Goal: Transaction & Acquisition: Book appointment/travel/reservation

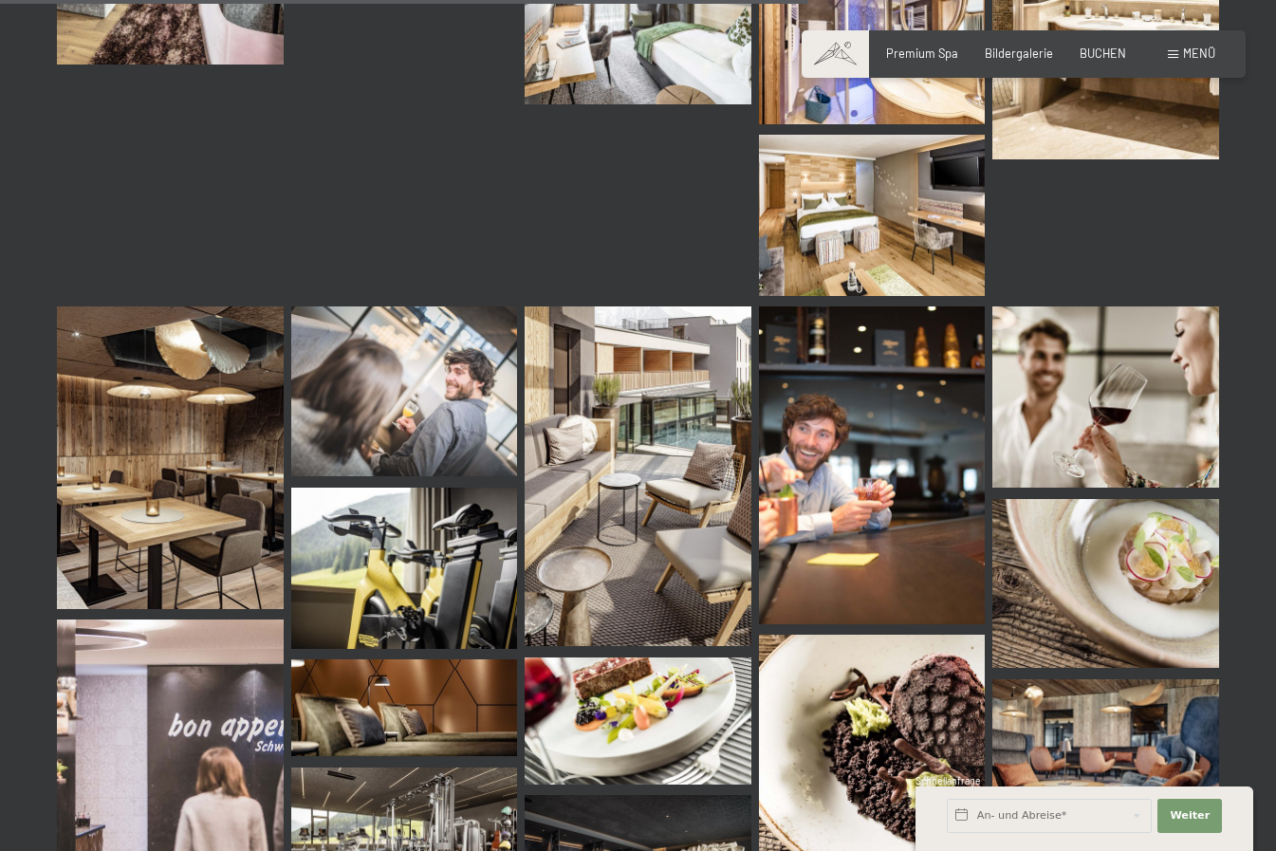
click at [851, 47] on span at bounding box center [835, 53] width 67 height 47
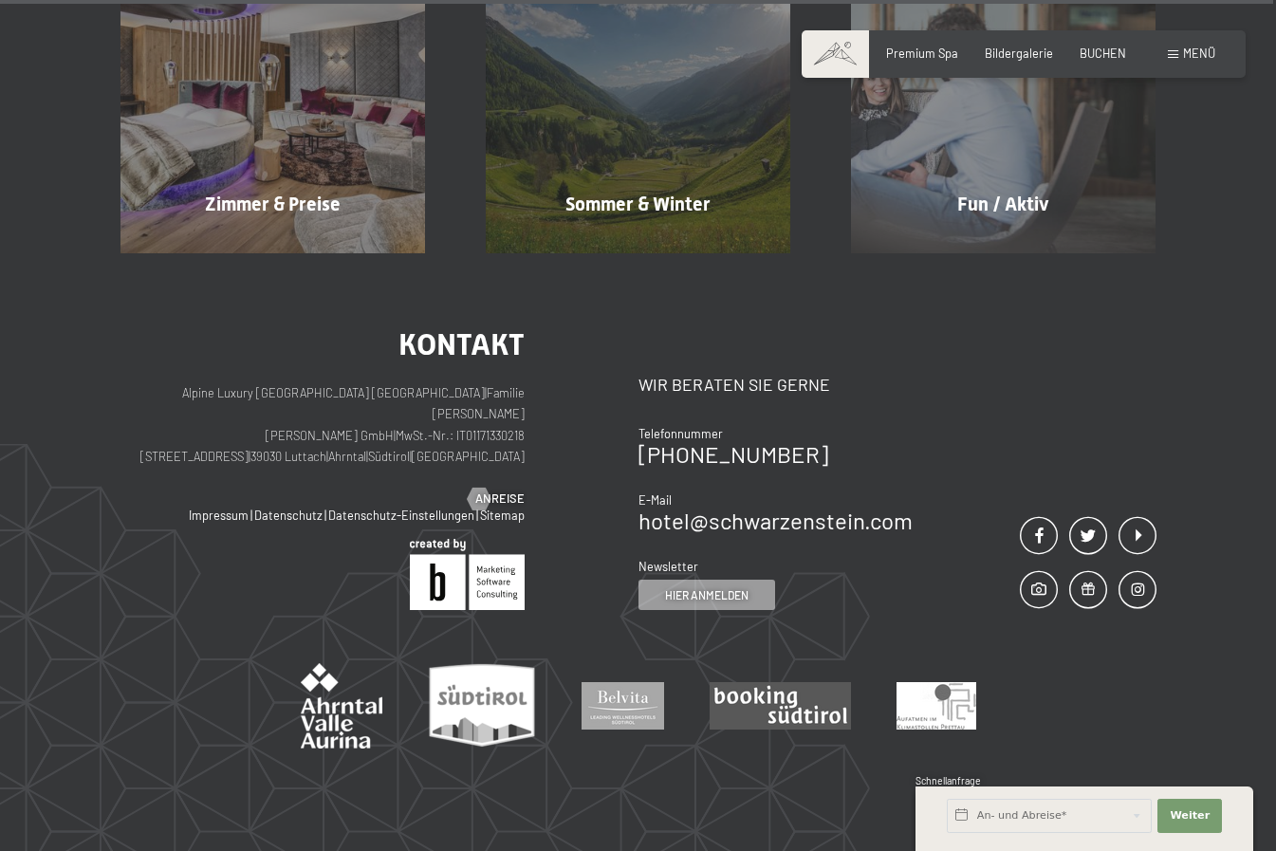
scroll to position [7311, 0]
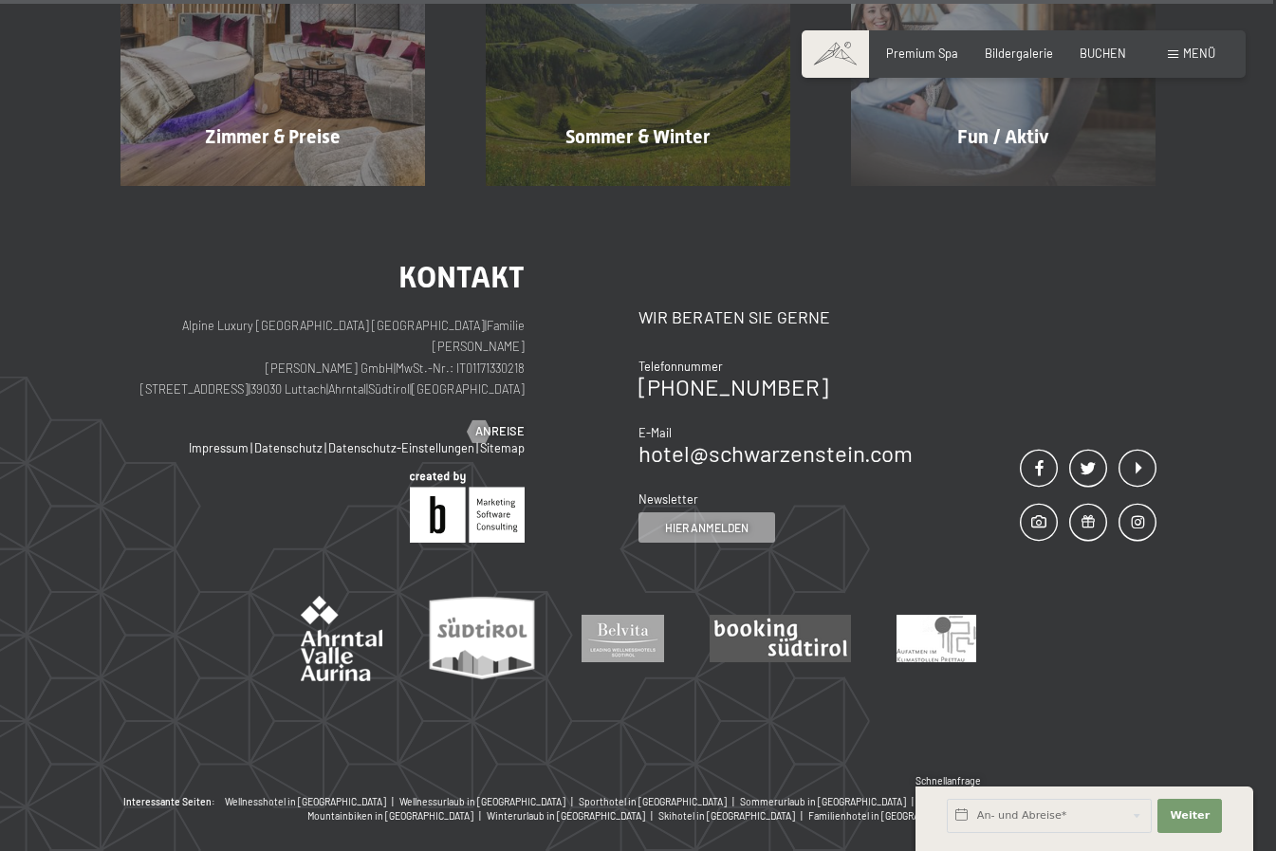
click at [1214, 56] on span "Menü" at bounding box center [1199, 53] width 32 height 15
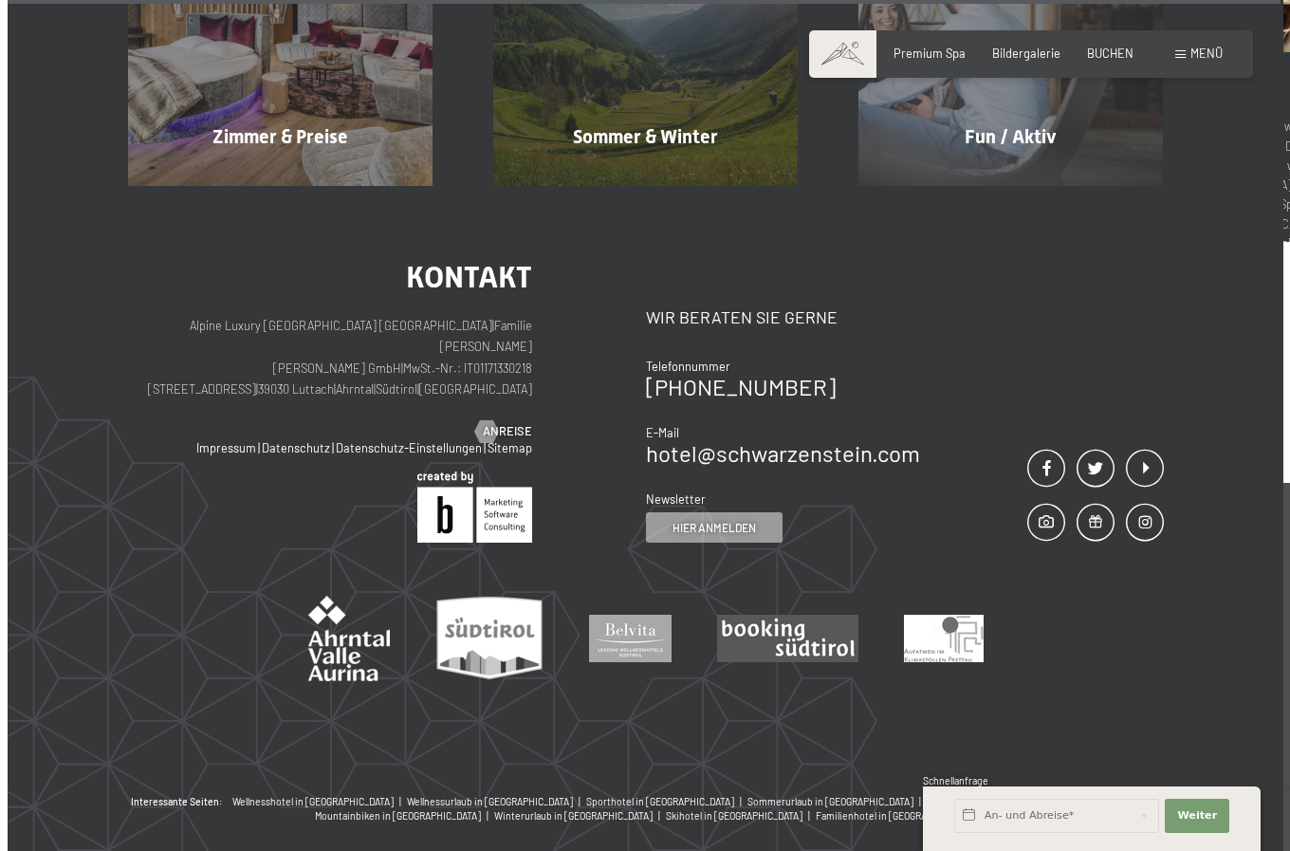
scroll to position [7357, 0]
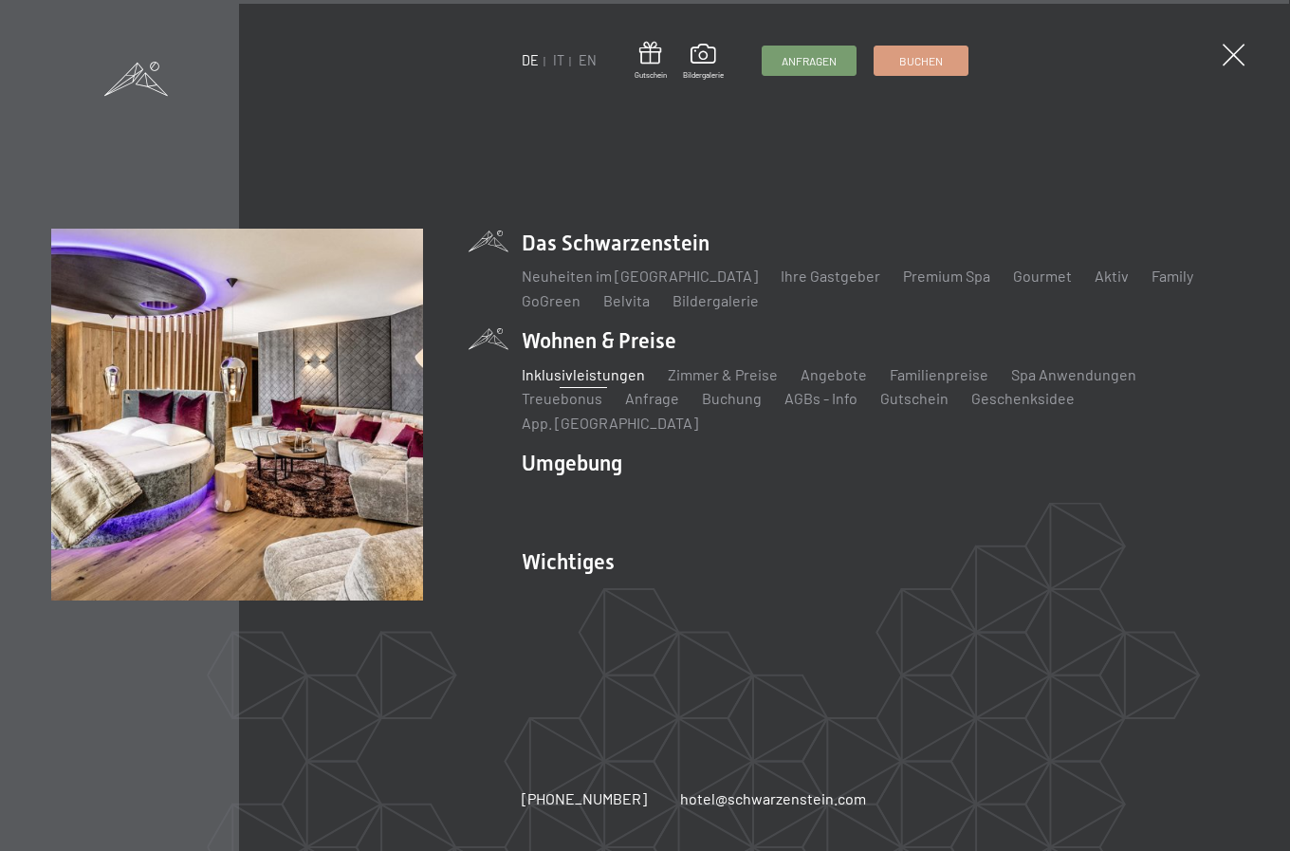
click at [593, 383] on link "Inklusivleistungen" at bounding box center [583, 374] width 123 height 18
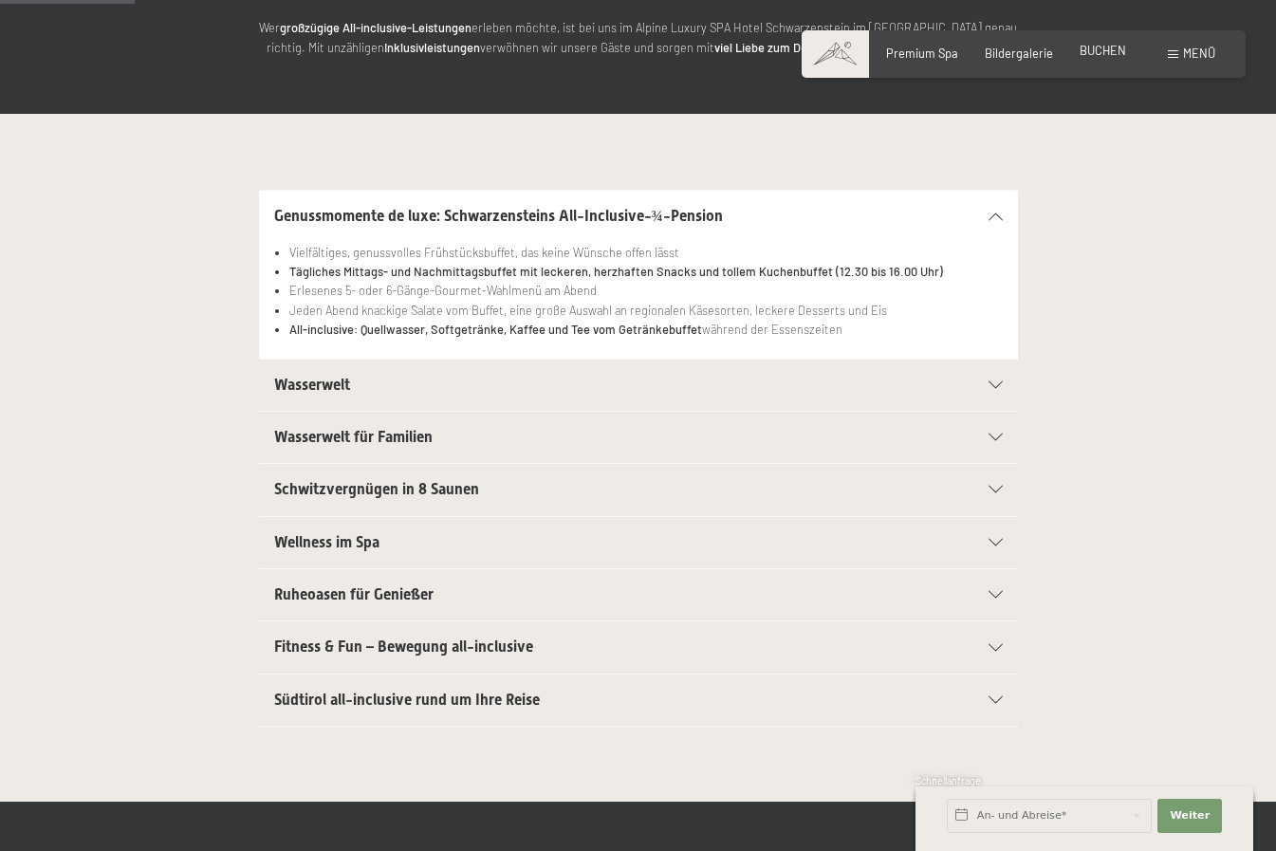
click at [1087, 49] on span "BUCHEN" at bounding box center [1103, 50] width 46 height 15
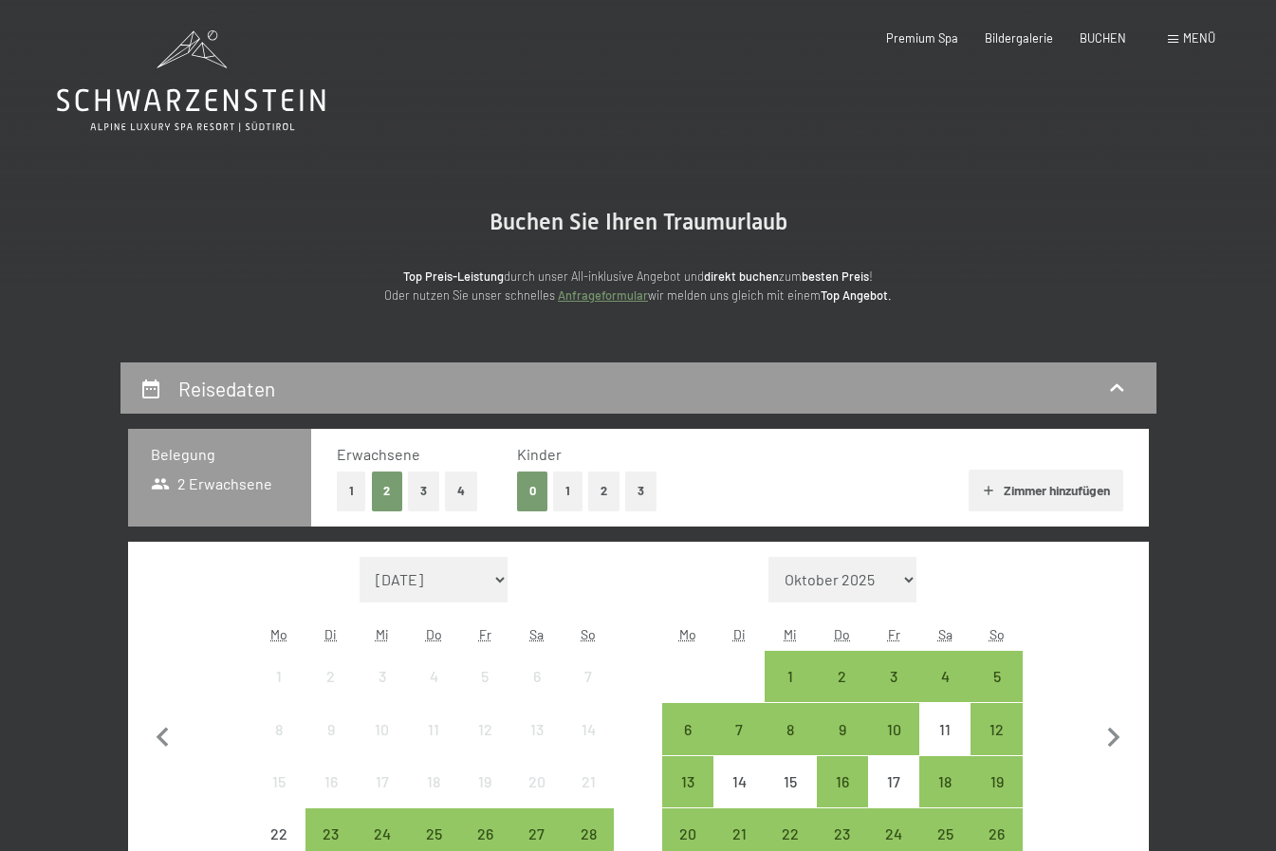
click at [594, 487] on button "2" at bounding box center [603, 491] width 31 height 39
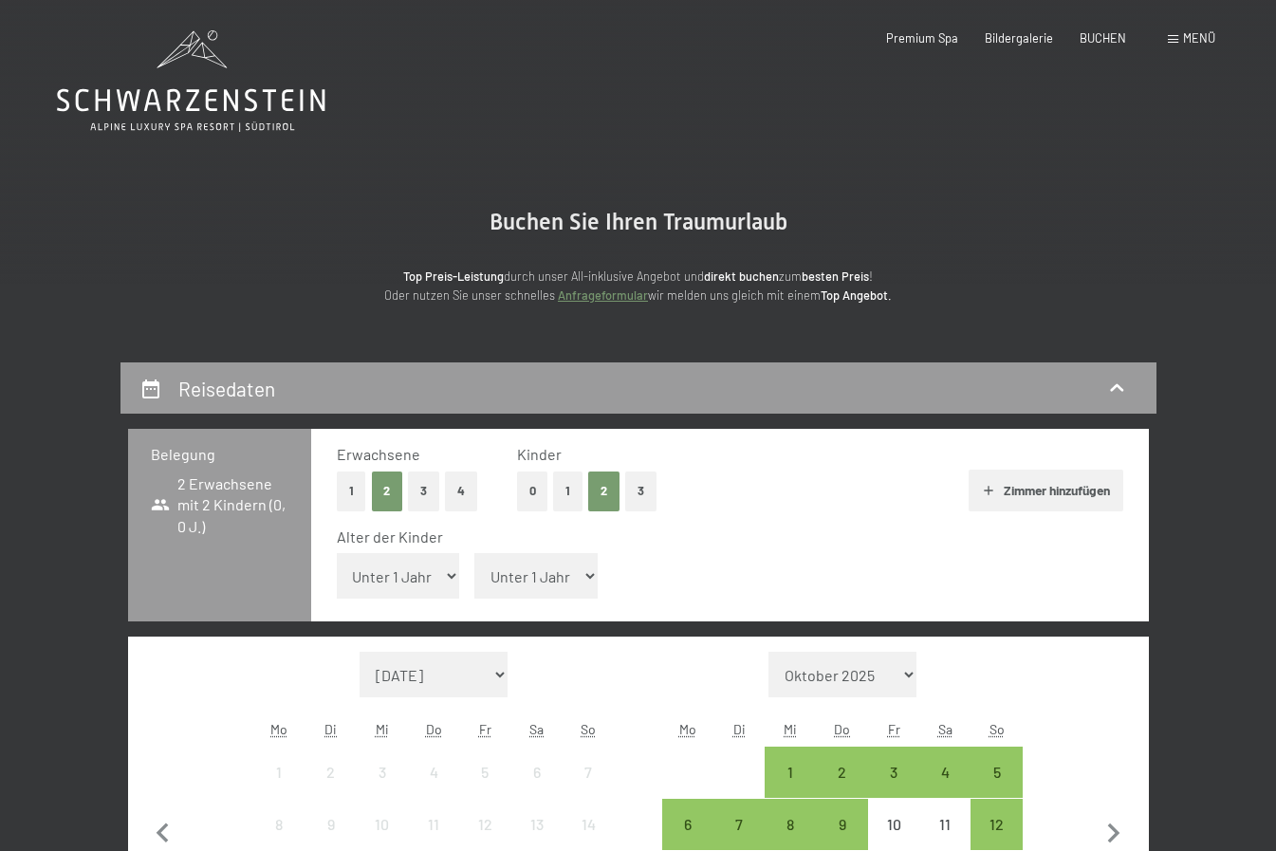
click at [394, 581] on select "Unter 1 Jahr 1 Jahr 2 Jahre 3 Jahre 4 Jahre 5 Jahre 6 Jahre 7 Jahre 8 Jahre 9 J…" at bounding box center [398, 576] width 123 height 46
select select "8"
click at [337, 553] on select "Unter 1 Jahr 1 Jahr 2 Jahre 3 Jahre 4 Jahre 5 Jahre 6 Jahre 7 Jahre 8 Jahre 9 J…" at bounding box center [398, 576] width 123 height 46
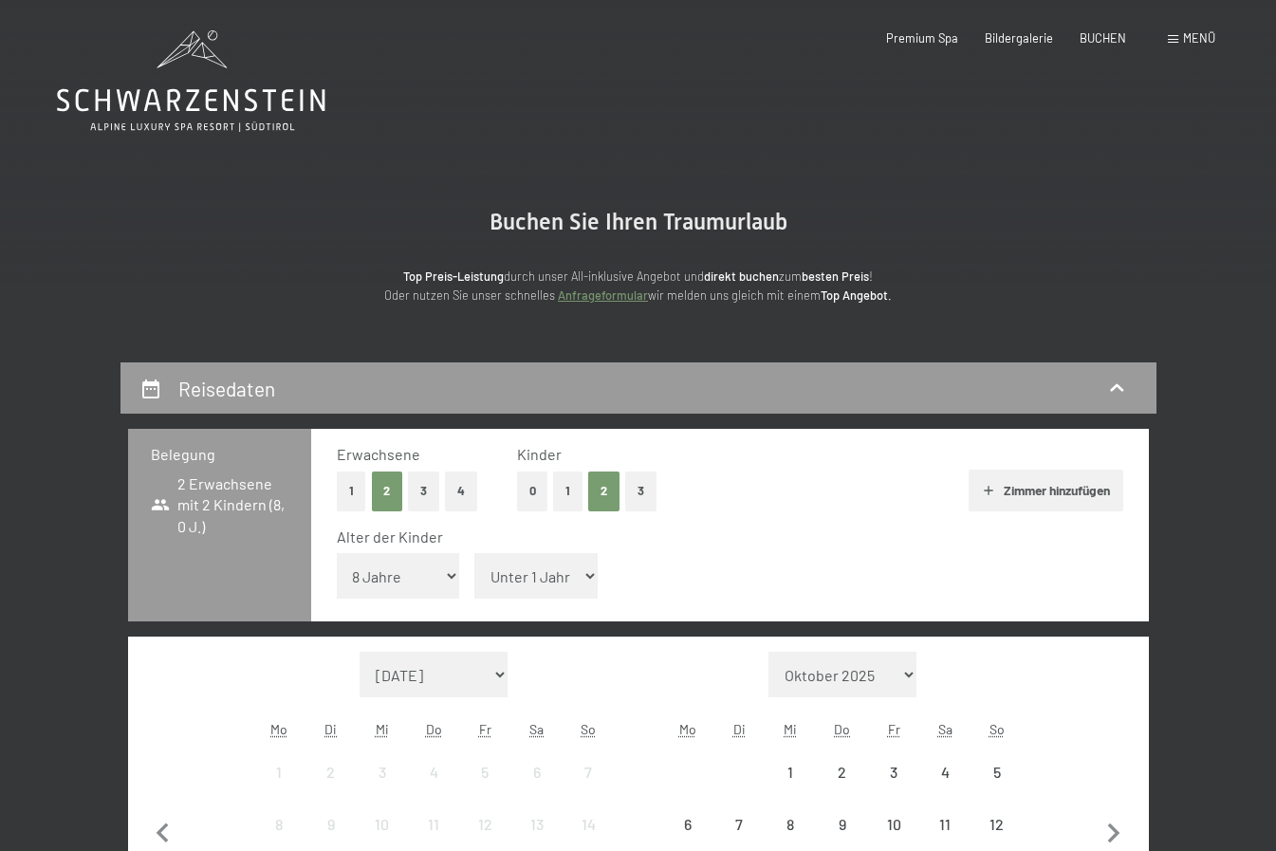
click at [562, 574] on select "Unter 1 Jahr 1 Jahr 2 Jahre 3 Jahre 4 Jahre 5 Jahre 6 Jahre 7 Jahre 8 Jahre 9 J…" at bounding box center [535, 576] width 123 height 46
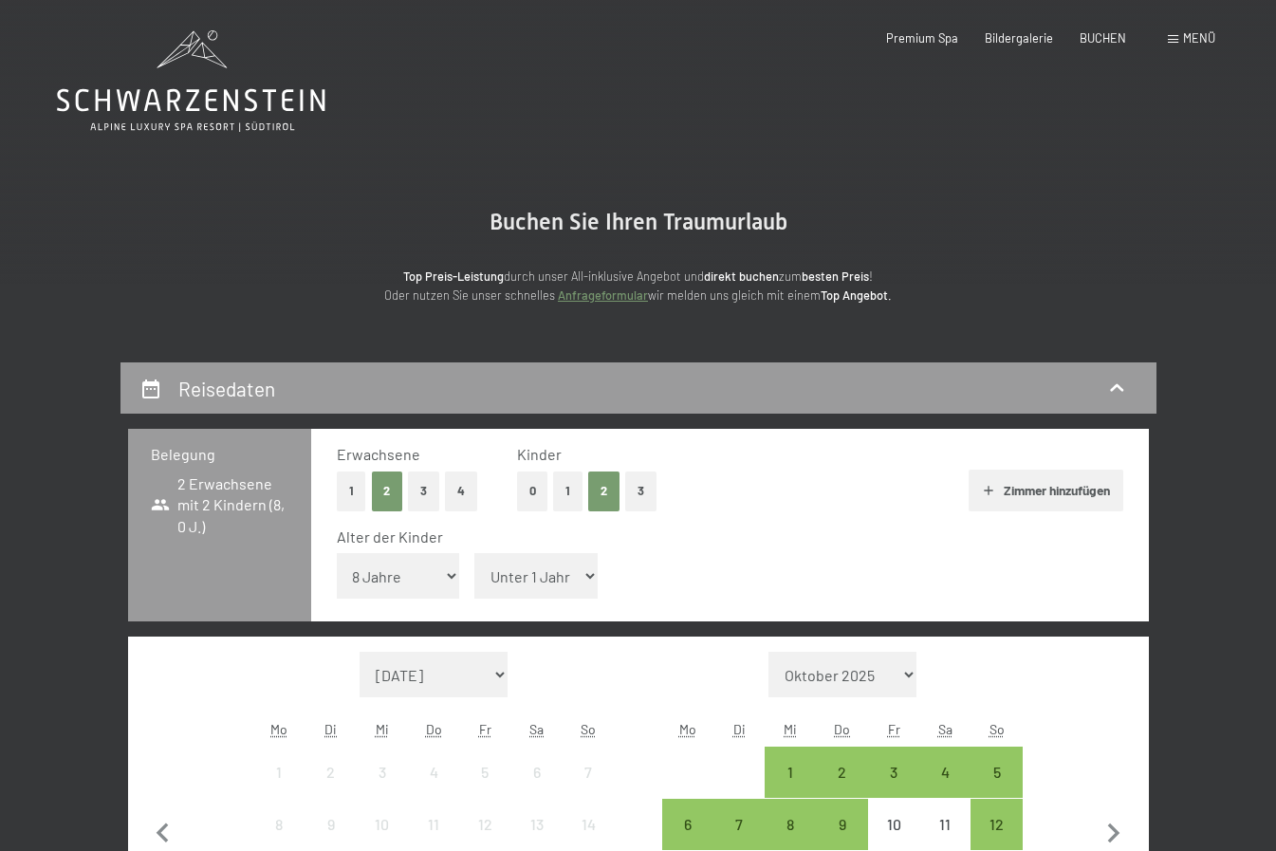
select select "11"
click at [474, 553] on select "Unter 1 Jahr 1 Jahr 2 Jahre 3 Jahre 4 Jahre 5 Jahre 6 Jahre 7 Jahre 8 Jahre 9 J…" at bounding box center [535, 576] width 123 height 46
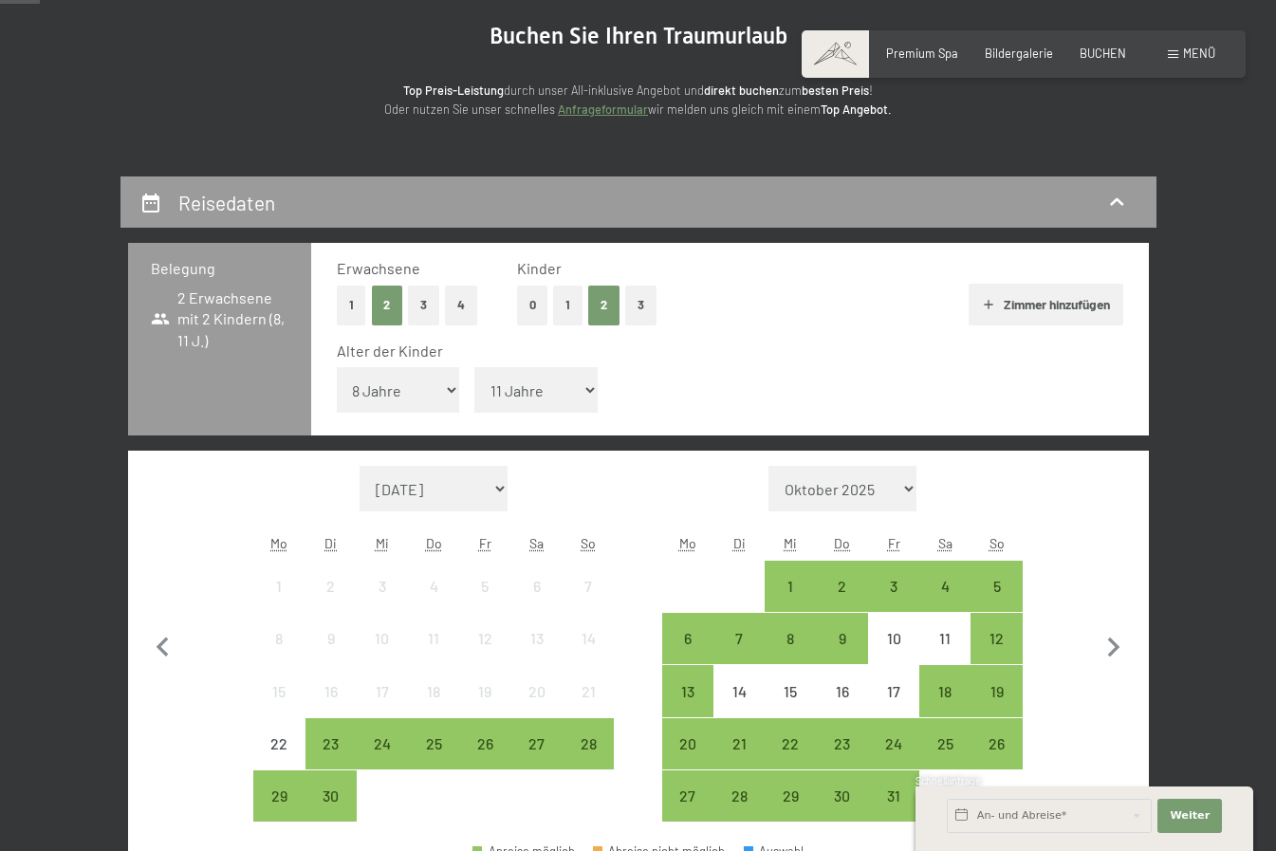
scroll to position [190, 0]
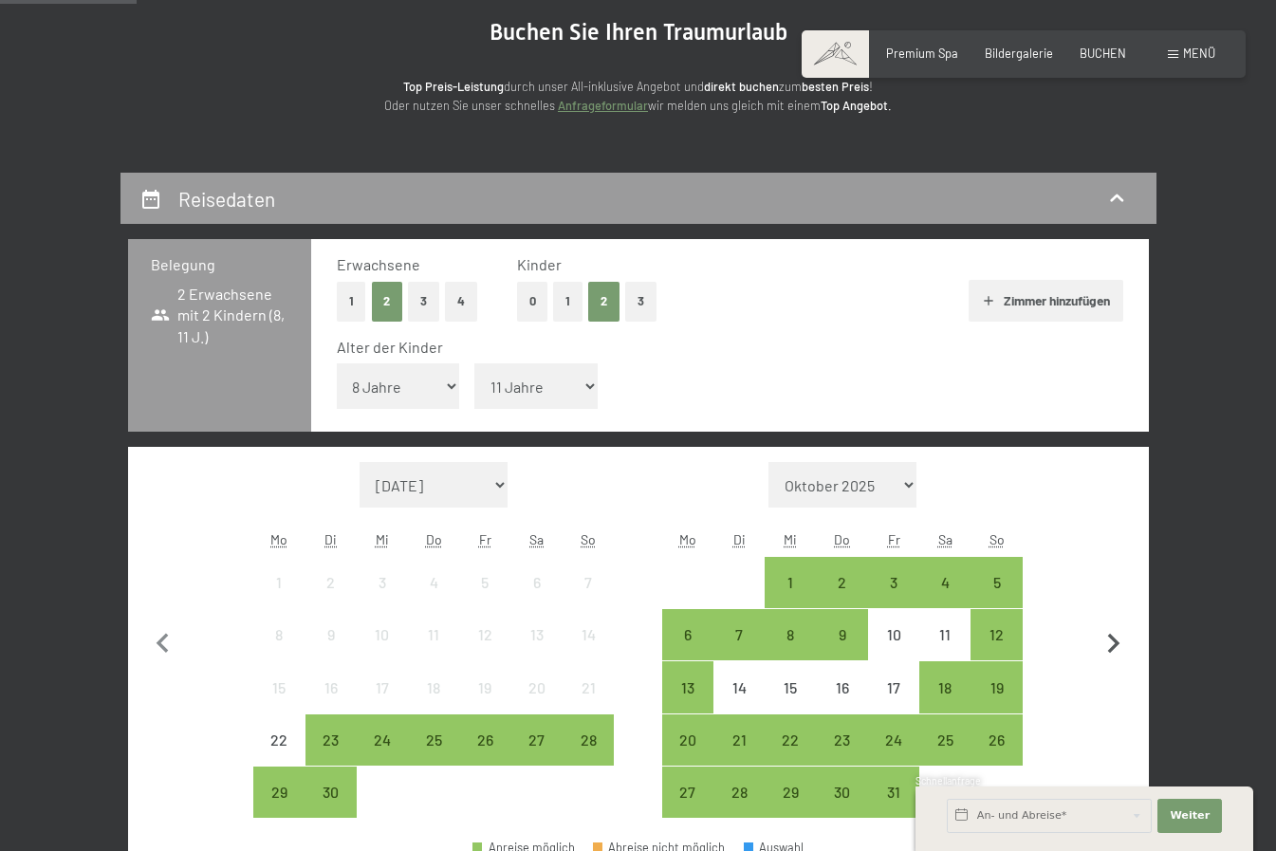
click at [1119, 642] on icon "button" at bounding box center [1114, 644] width 12 height 20
select select "[DATE]"
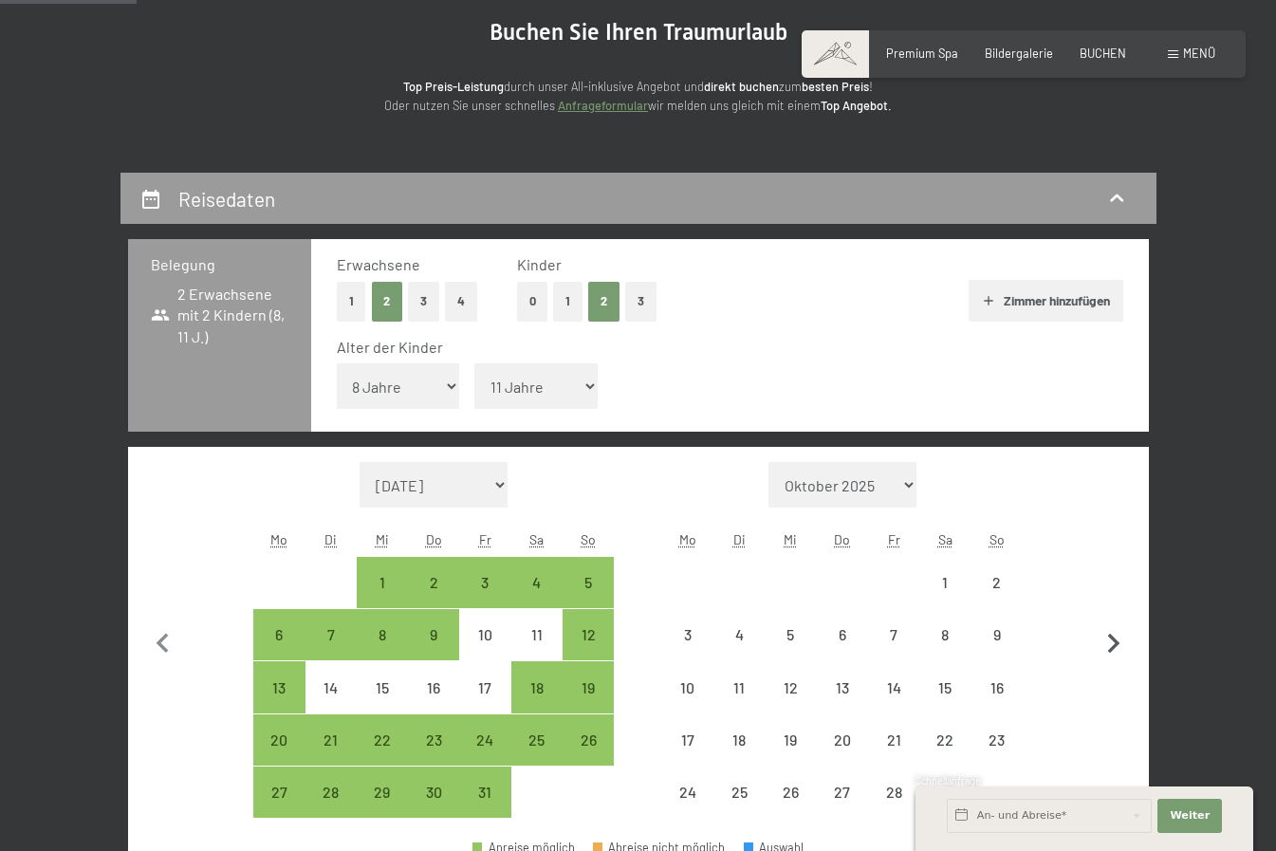
click at [1119, 642] on icon "button" at bounding box center [1114, 644] width 12 height 20
select select "[DATE]"
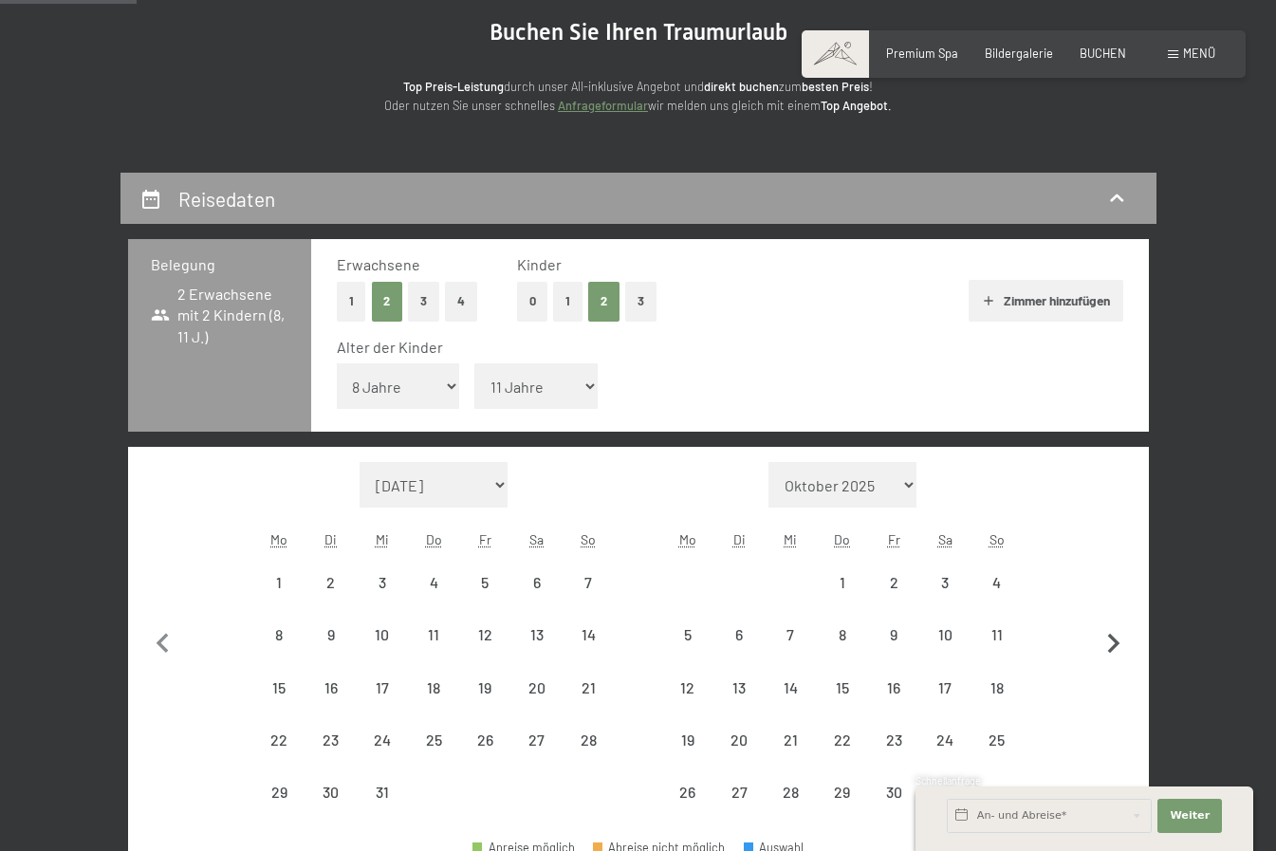
click at [1119, 642] on icon "button" at bounding box center [1114, 644] width 12 height 20
select select "[DATE]"
click at [1119, 642] on icon "button" at bounding box center [1114, 644] width 12 height 20
click at [1119, 642] on button "button" at bounding box center [1114, 640] width 40 height 357
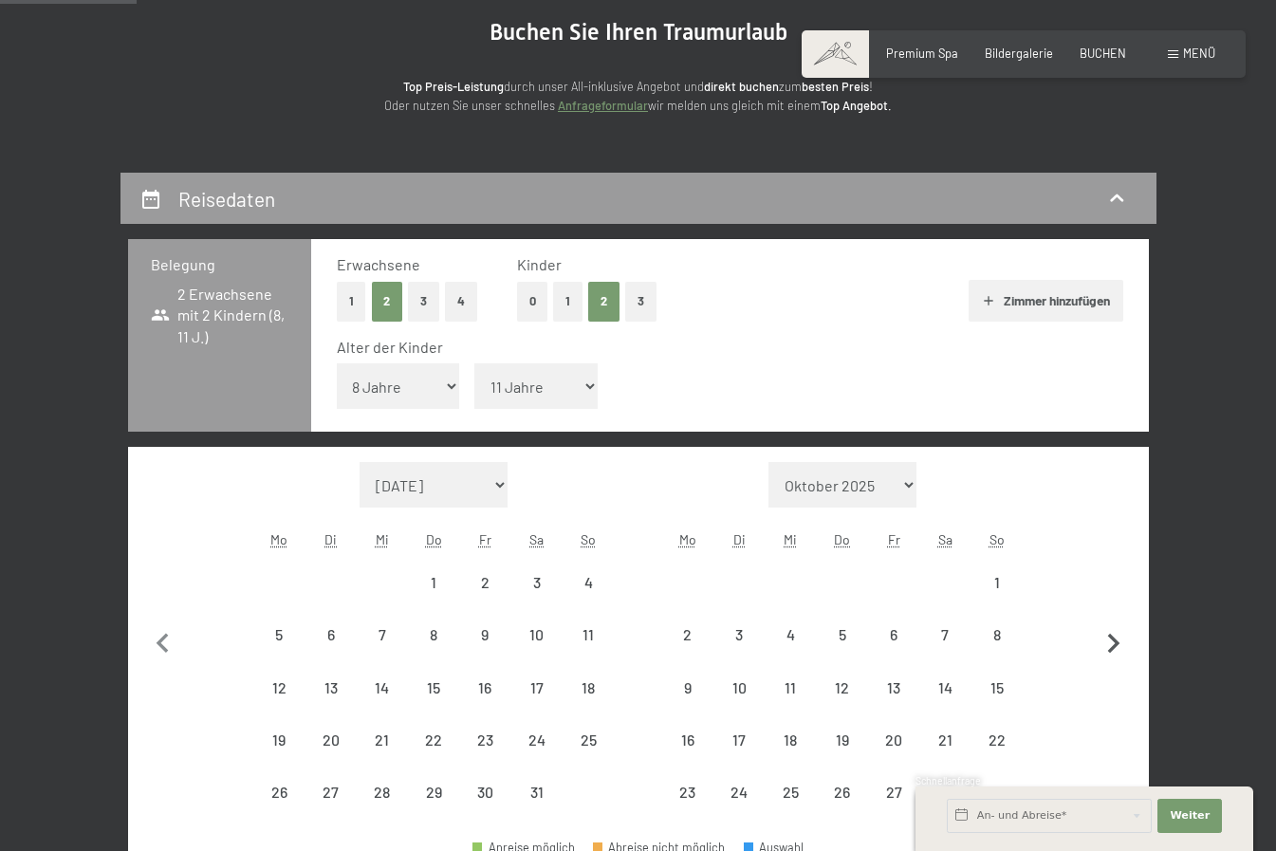
select select "[DATE]"
click at [1119, 642] on button "button" at bounding box center [1114, 666] width 40 height 409
click at [1119, 642] on icon "button" at bounding box center [1114, 644] width 12 height 20
select select "[DATE]"
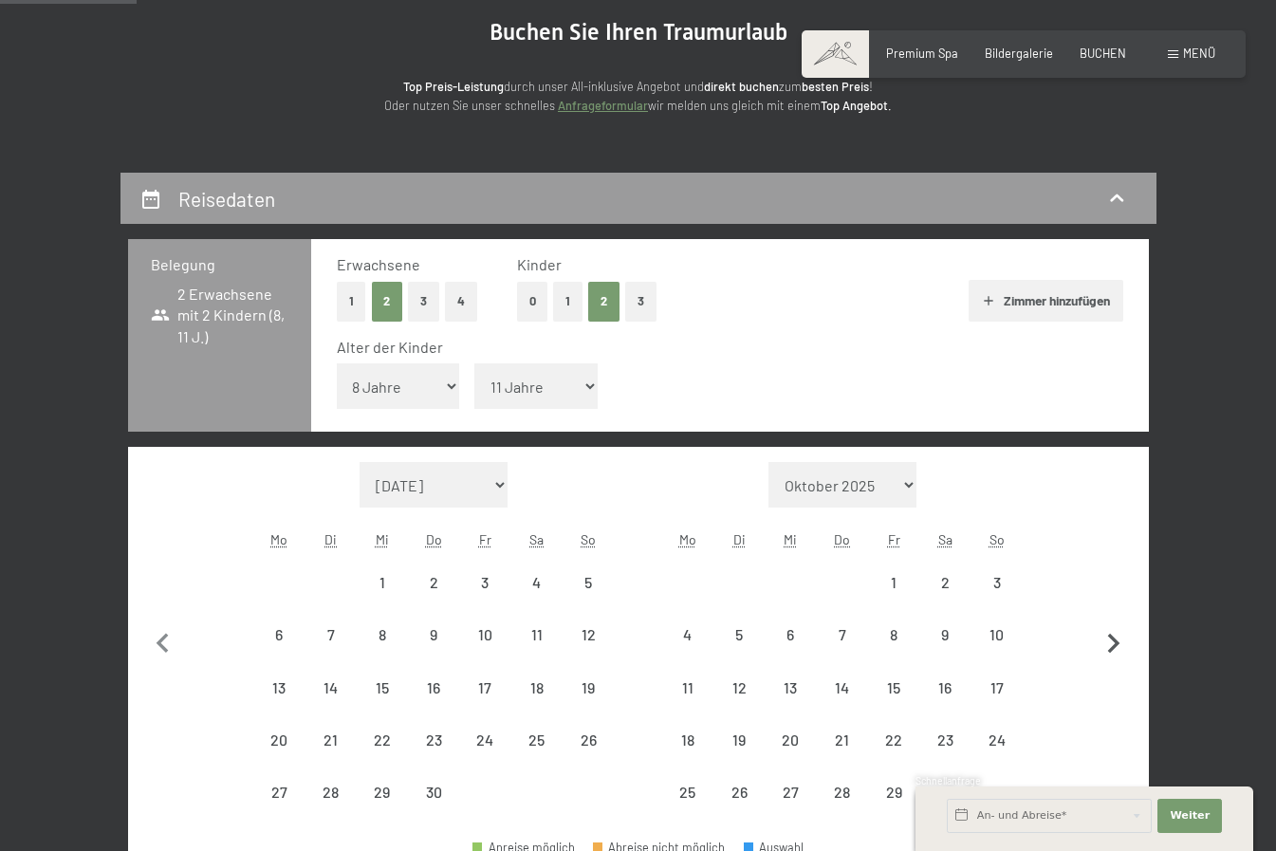
select select "[DATE]"
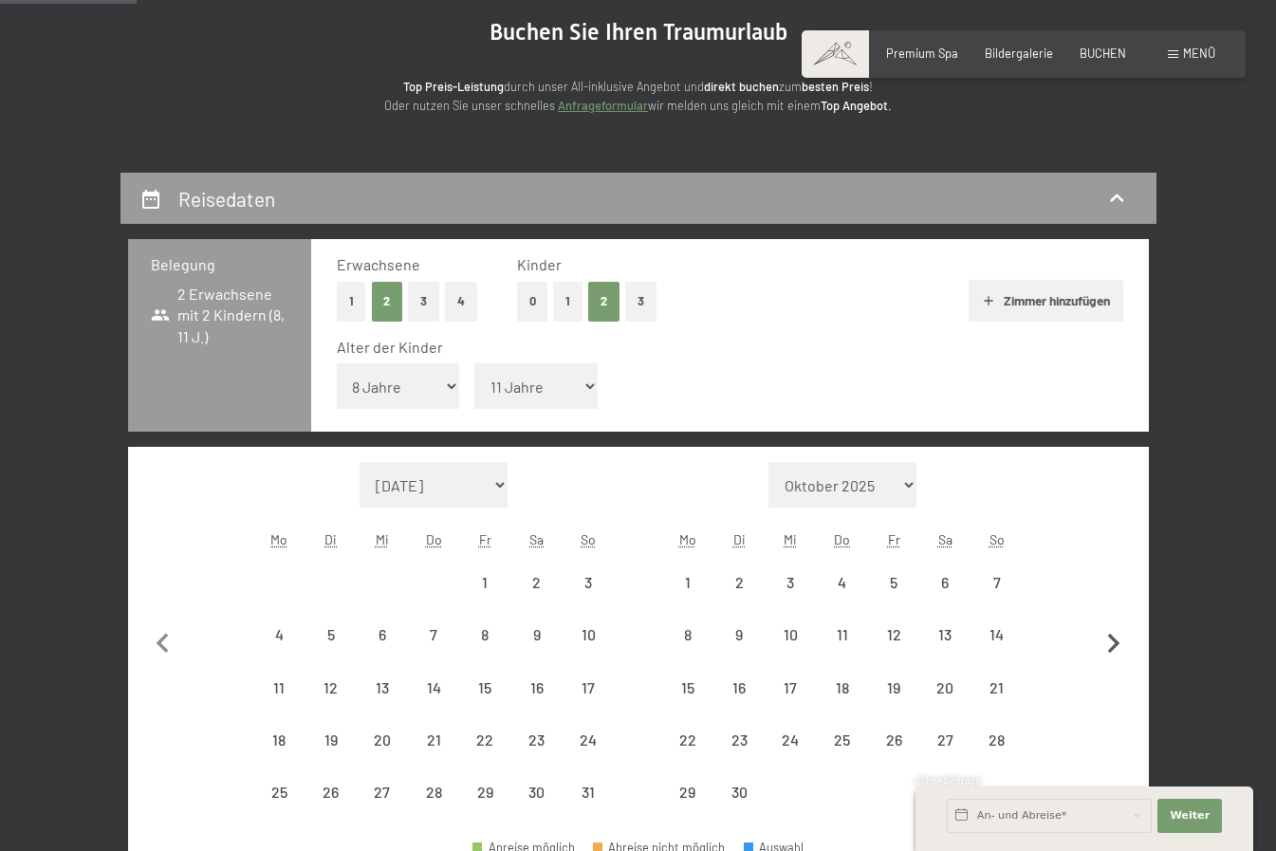
select select "[DATE]"
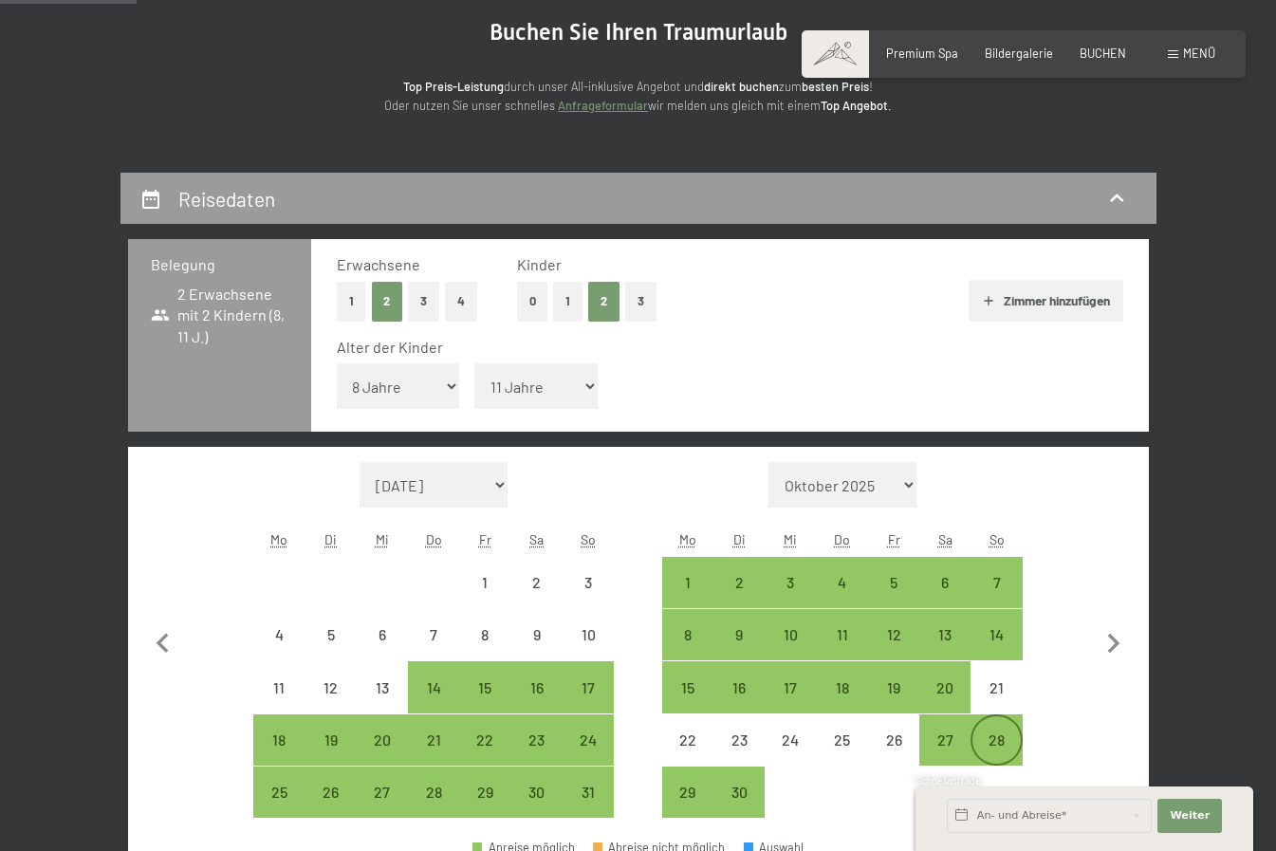
click at [1000, 743] on div "28" at bounding box center [996, 756] width 47 height 47
select select "[DATE]"
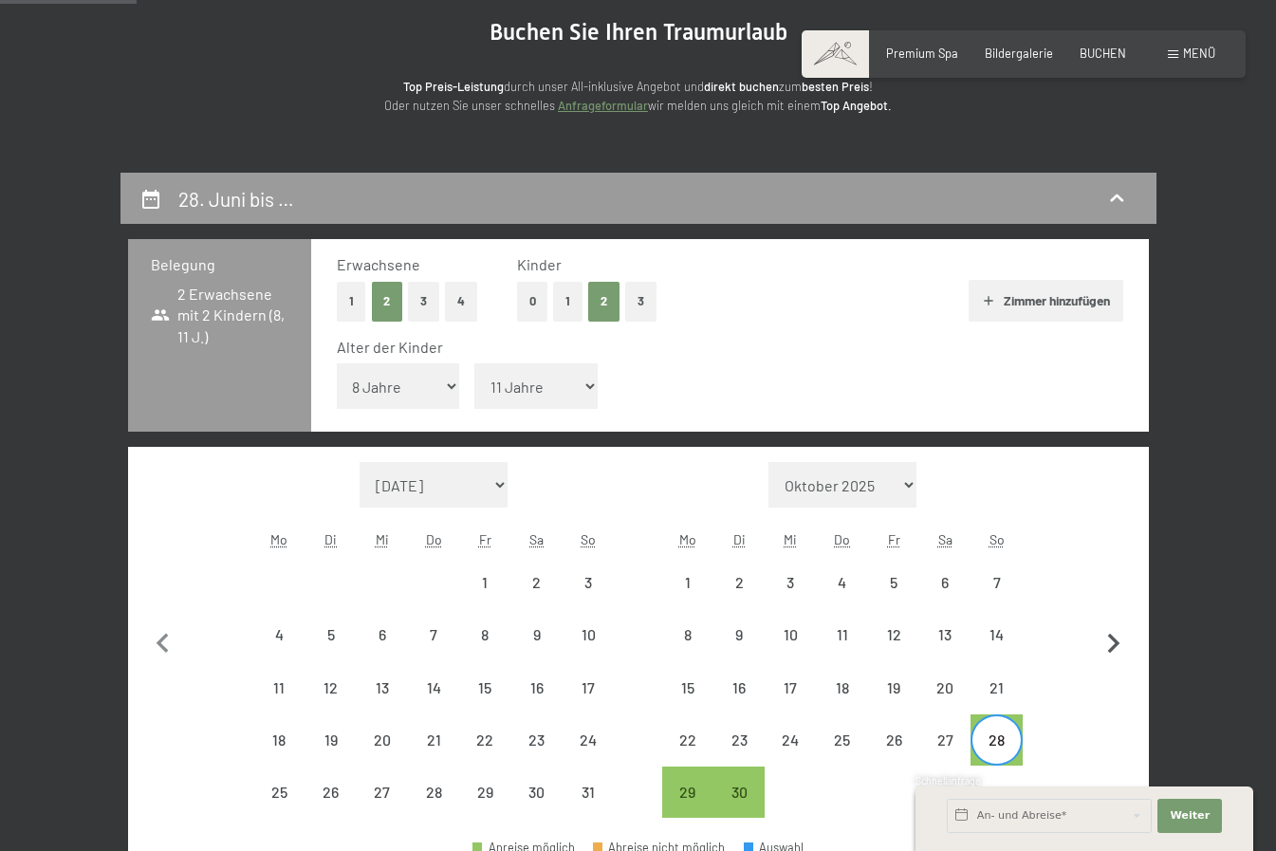
click at [1112, 640] on icon "button" at bounding box center [1114, 644] width 12 height 20
select select "[DATE]"
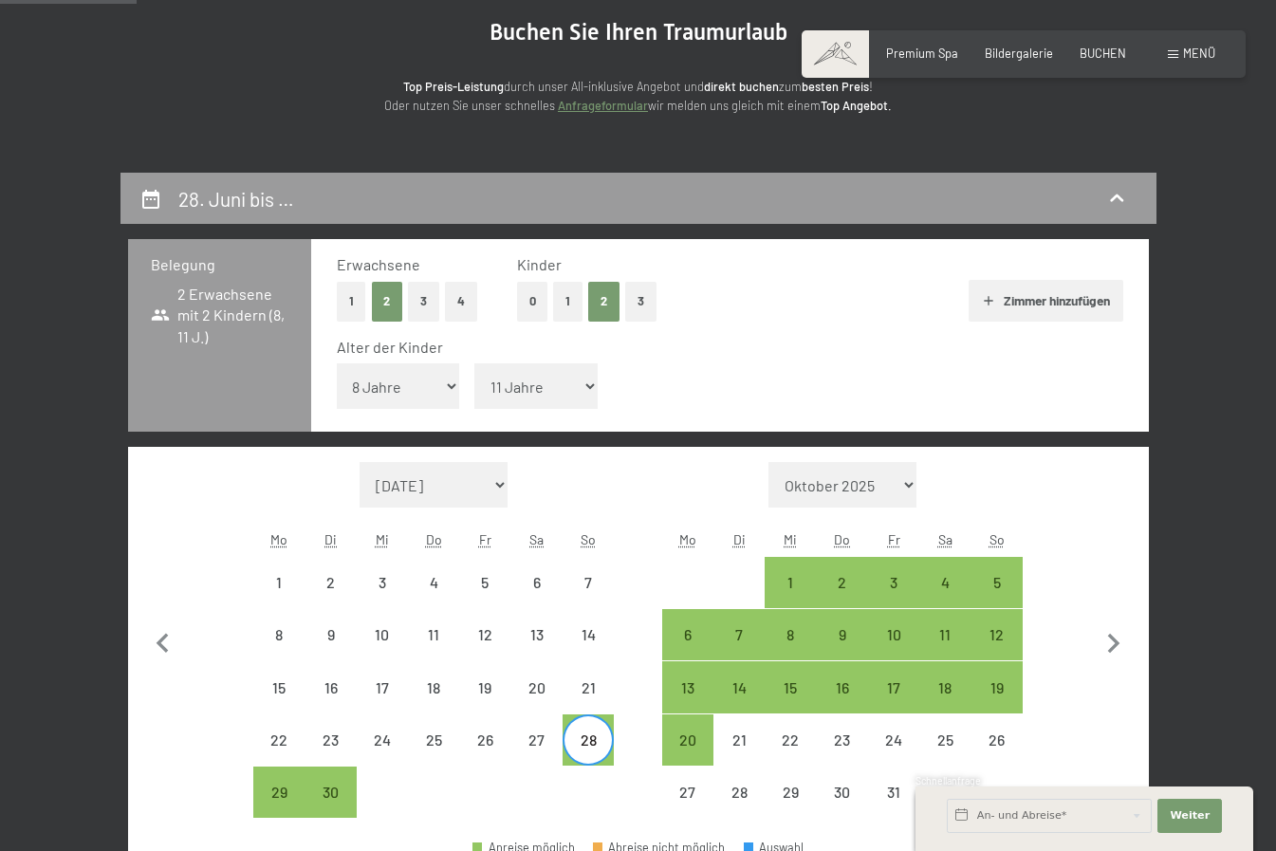
select select "[DATE]"
click at [795, 624] on div "8" at bounding box center [790, 634] width 47 height 47
select select "[DATE]"
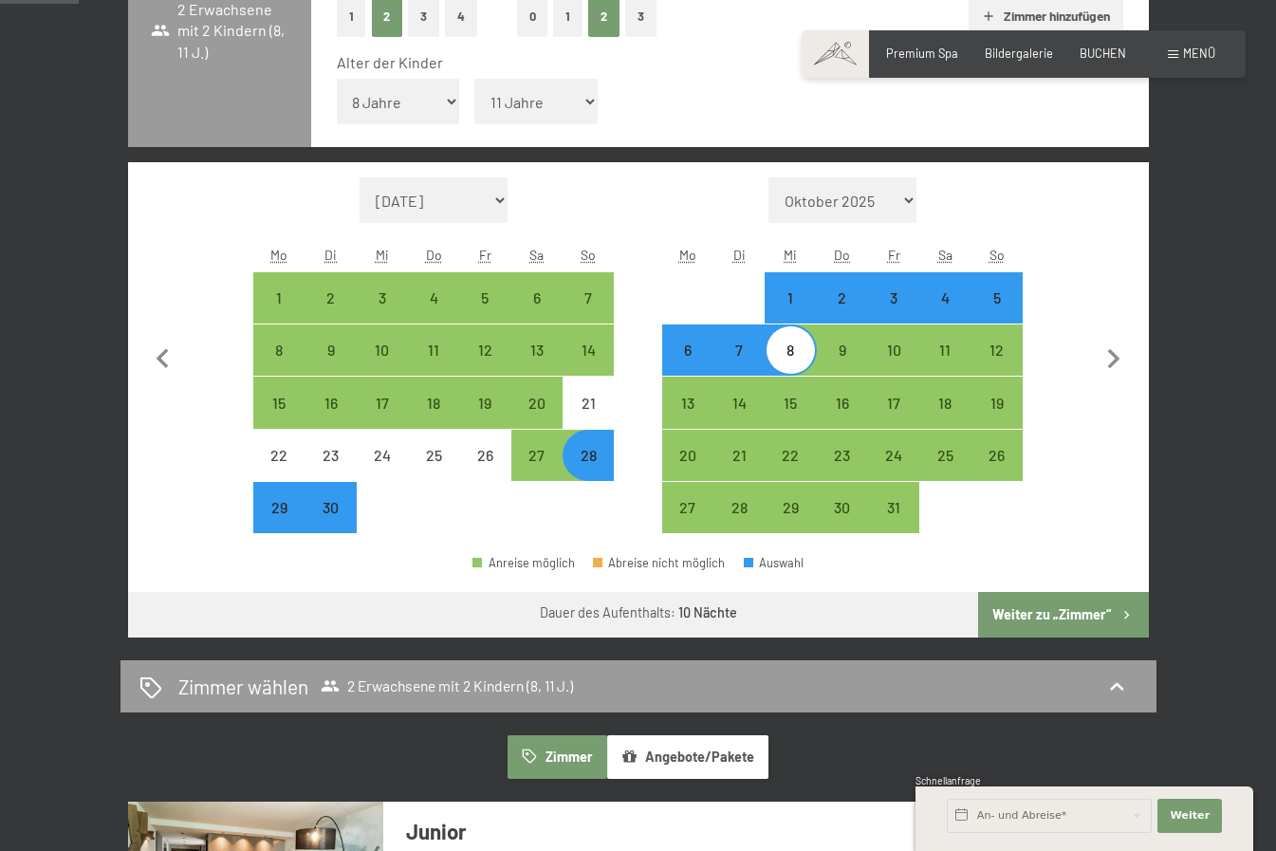
click at [1098, 614] on button "Weiter zu „Zimmer“" at bounding box center [1063, 615] width 170 height 46
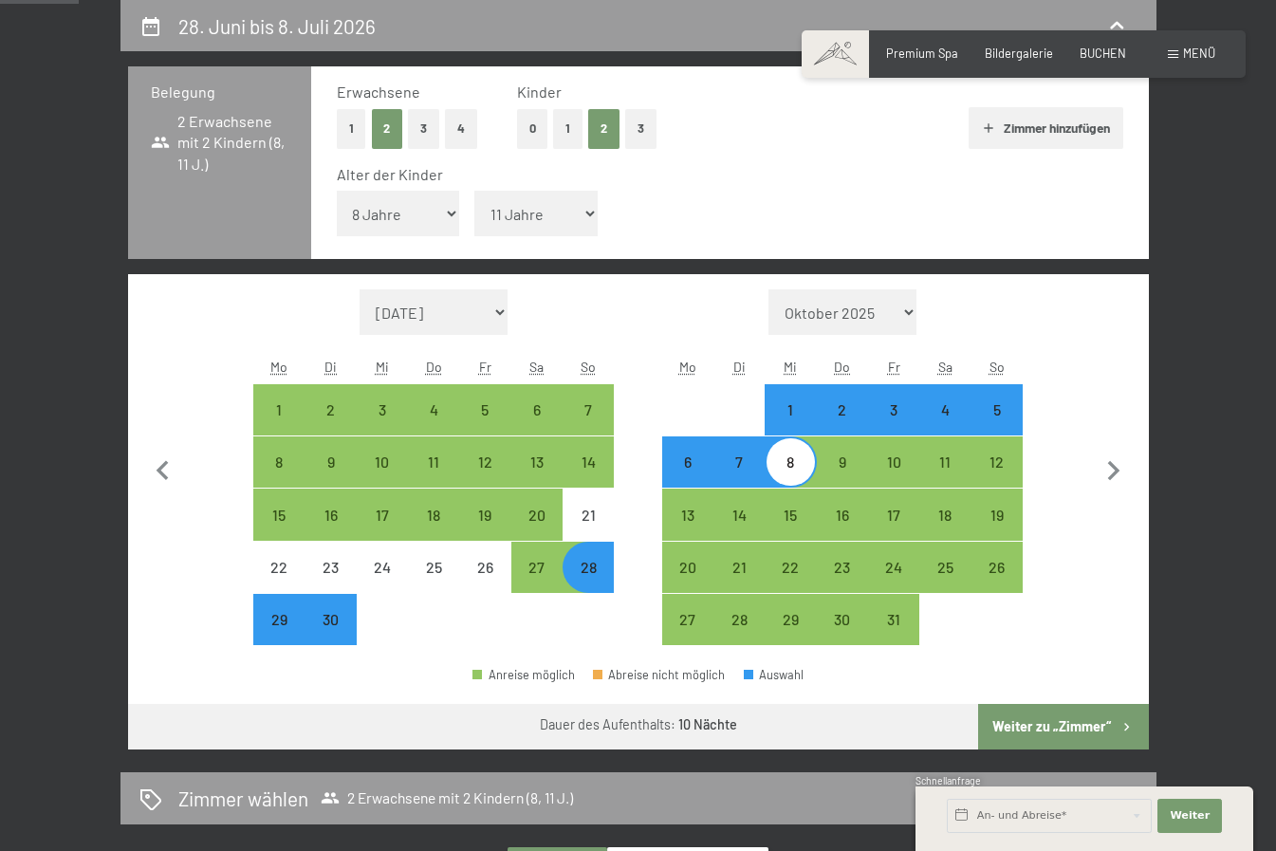
select select "[DATE]"
